Goal: Task Accomplishment & Management: Use online tool/utility

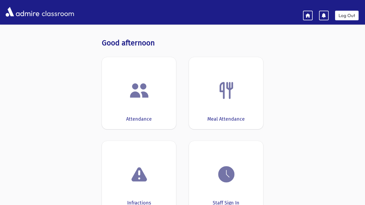
click at [150, 73] on div "Attendance" at bounding box center [139, 93] width 74 height 72
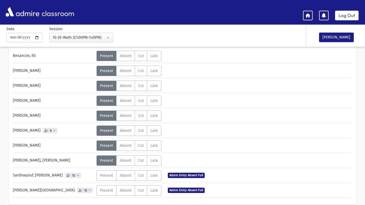
scroll to position [60, 0]
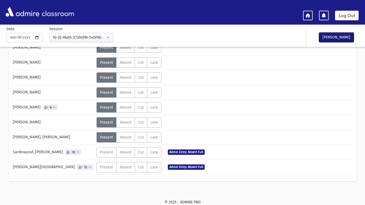
click at [331, 41] on button "[PERSON_NAME]" at bounding box center [336, 38] width 35 height 10
click at [347, 15] on link "Log Out" at bounding box center [347, 16] width 24 height 10
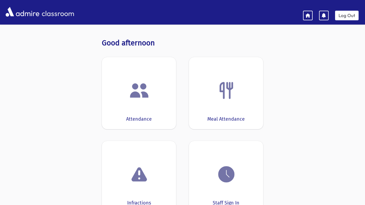
click at [153, 104] on div "Attendance" at bounding box center [139, 93] width 74 height 72
